Goal: Task Accomplishment & Management: Manage account settings

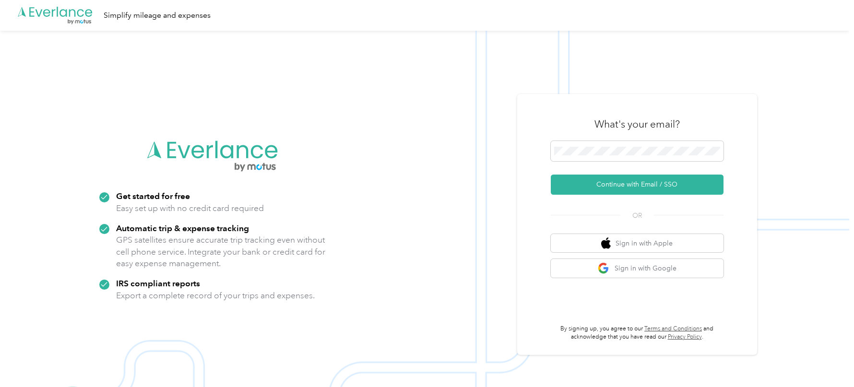
click at [620, 114] on div "What's your email?" at bounding box center [637, 125] width 173 height 34
click at [586, 187] on button "Continue with Email / SSO" at bounding box center [637, 185] width 173 height 20
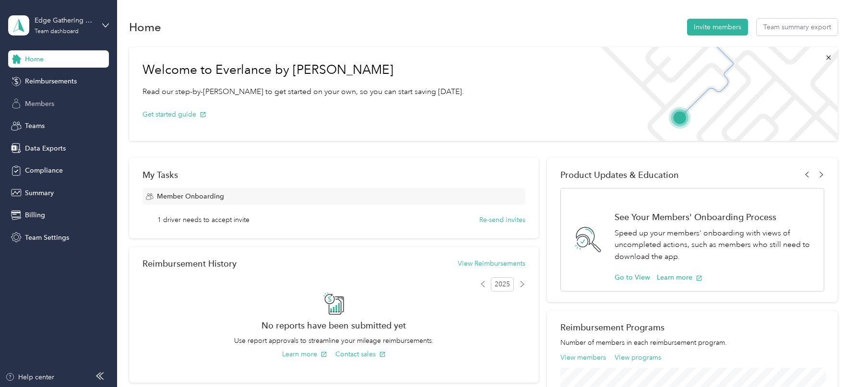
click at [38, 102] on span "Members" at bounding box center [39, 104] width 29 height 10
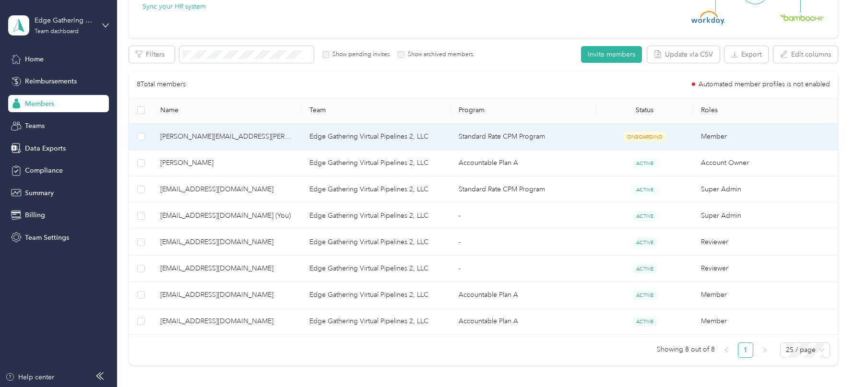
scroll to position [139, 0]
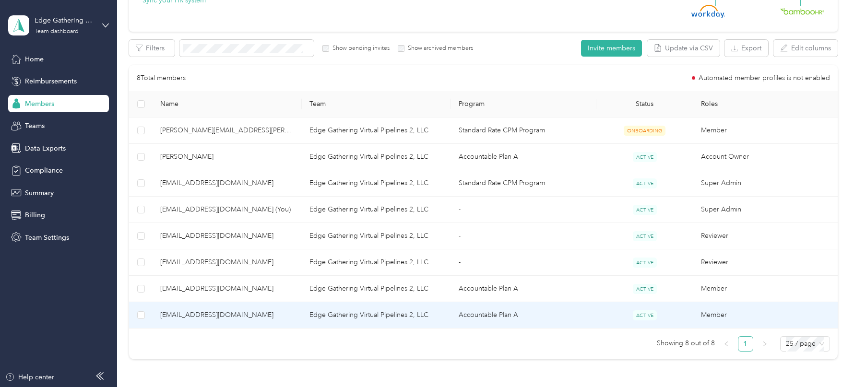
click at [314, 318] on td "Edge Gathering Virtual Pipelines 2, LLC" at bounding box center [376, 315] width 149 height 26
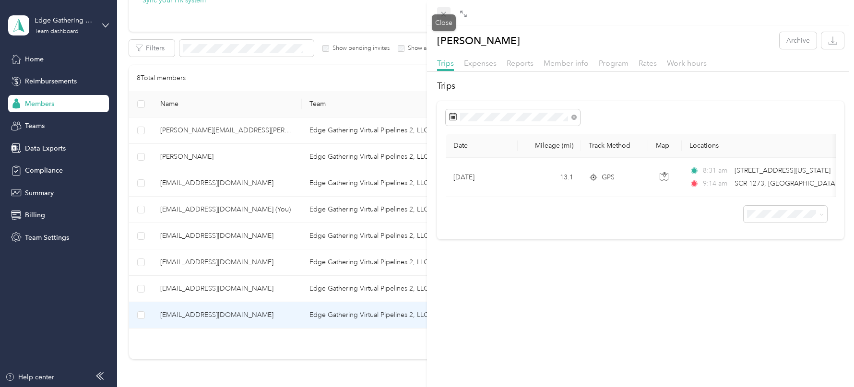
click at [447, 13] on icon at bounding box center [444, 14] width 8 height 8
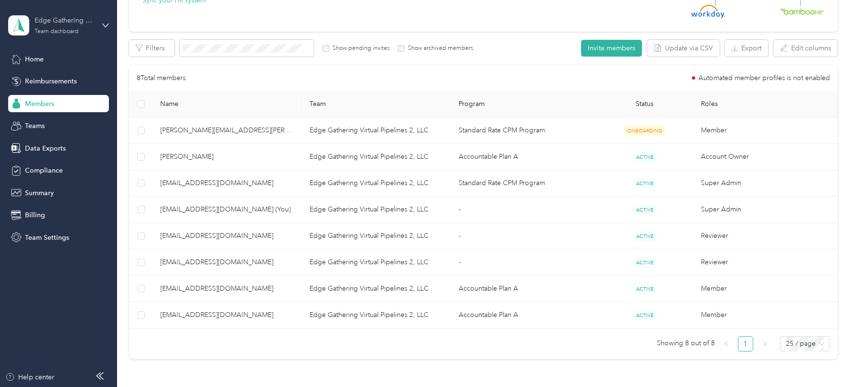
click at [89, 26] on div "Edge Gathering Virtual Pipelines 2, LLC Team dashboard" at bounding box center [65, 24] width 60 height 19
click at [62, 127] on div "Log out" at bounding box center [109, 122] width 189 height 17
